Goal: Check status

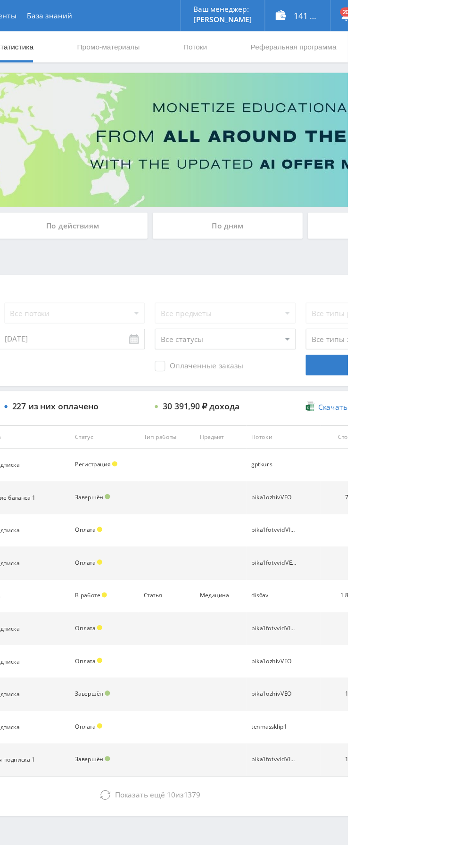
click at [374, 201] on div "По дням" at bounding box center [353, 205] width 136 height 24
click at [0, 0] on input "По дням" at bounding box center [0, 0] width 0 height 0
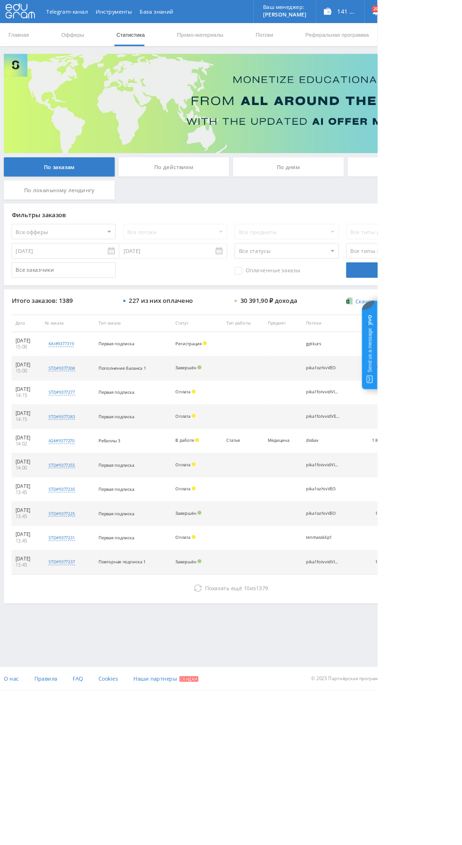
click at [339, 207] on div "По дням" at bounding box center [353, 205] width 136 height 24
click at [0, 0] on input "По дням" at bounding box center [0, 0] width 0 height 0
click at [317, 202] on div "По дням" at bounding box center [353, 205] width 136 height 24
click at [0, 0] on input "По дням" at bounding box center [0, 0] width 0 height 0
click at [366, 196] on div "По дням" at bounding box center [353, 205] width 136 height 24
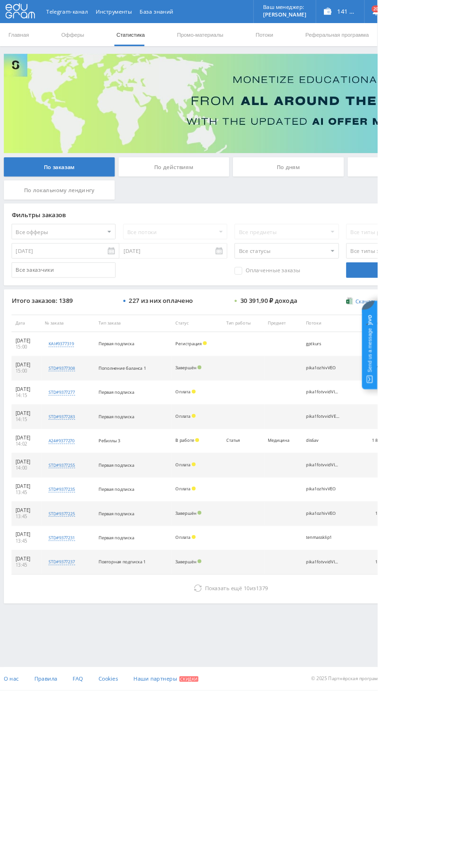
click at [0, 0] on input "По дням" at bounding box center [0, 0] width 0 height 0
